Goal: Browse casually: Explore the website without a specific task or goal

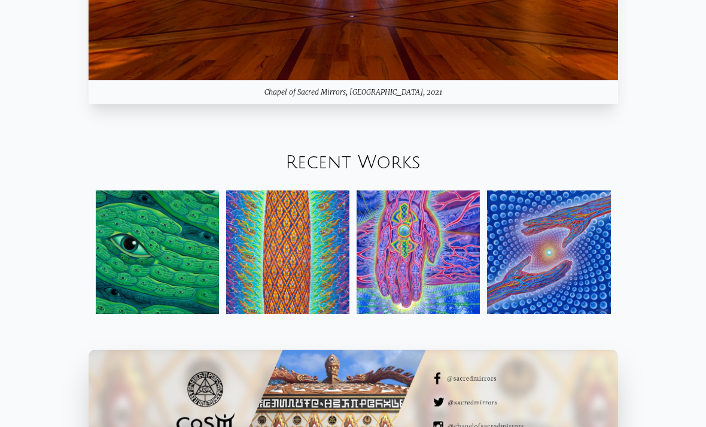
scroll to position [1189, 0]
click at [148, 272] on img at bounding box center [157, 251] width 123 height 123
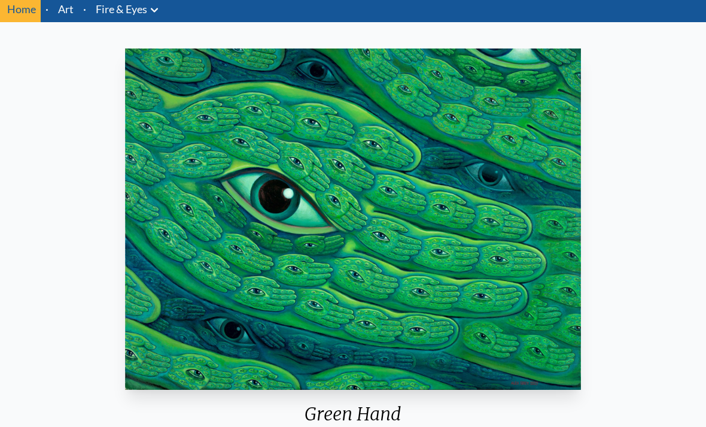
scroll to position [39, 0]
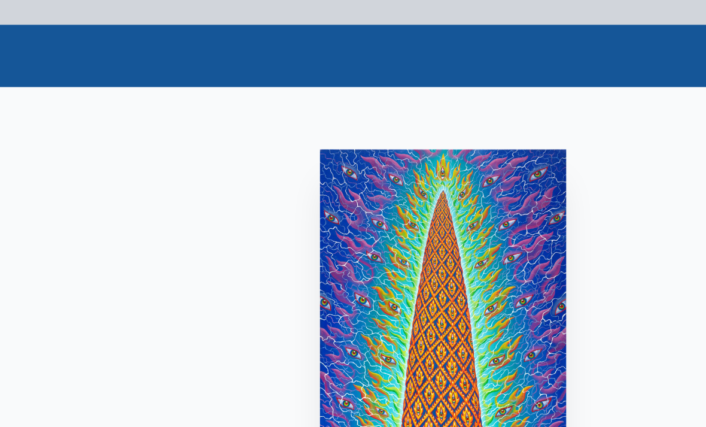
scroll to position [28, 0]
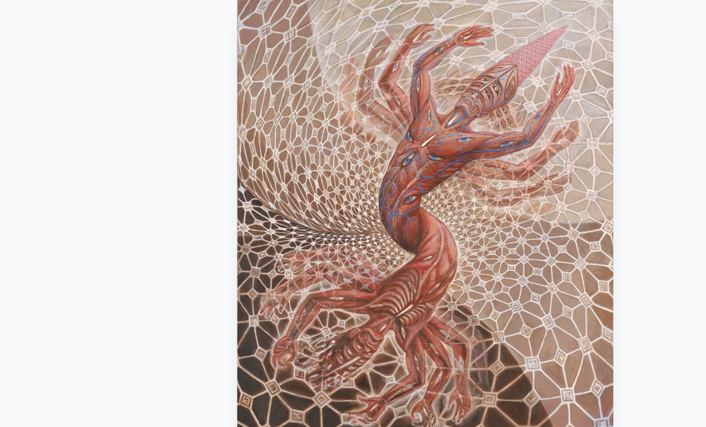
scroll to position [22, 0]
